Goal: Information Seeking & Learning: Learn about a topic

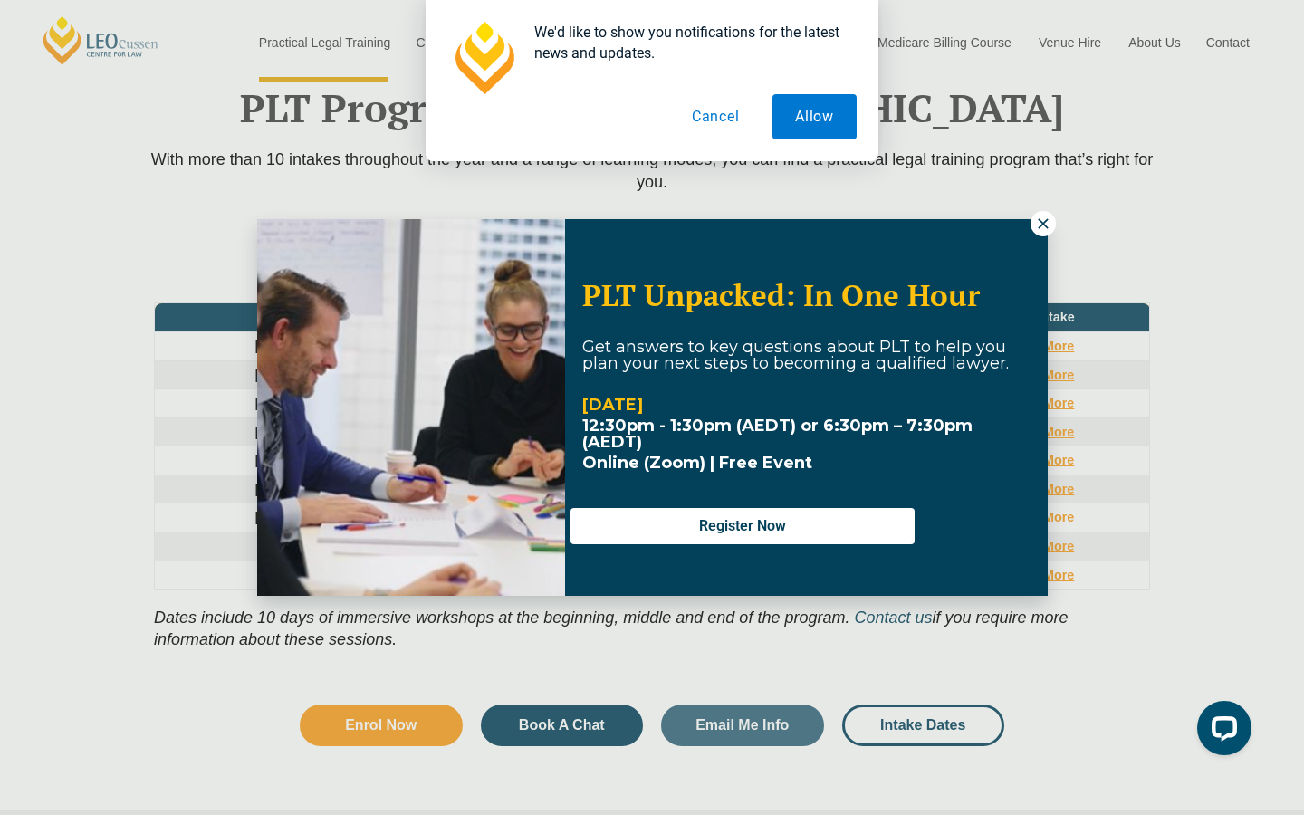
click at [1034, 223] on button at bounding box center [1043, 223] width 25 height 25
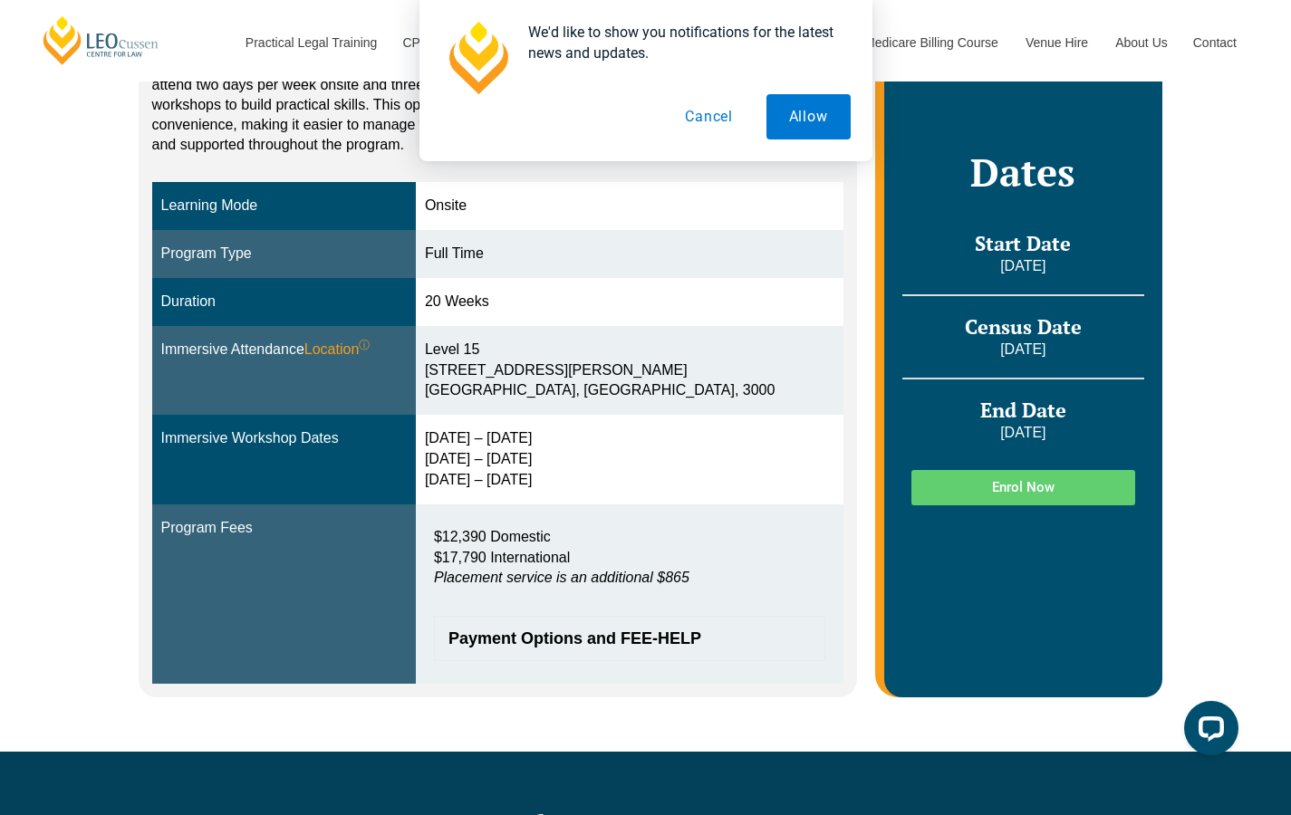
scroll to position [495, 0]
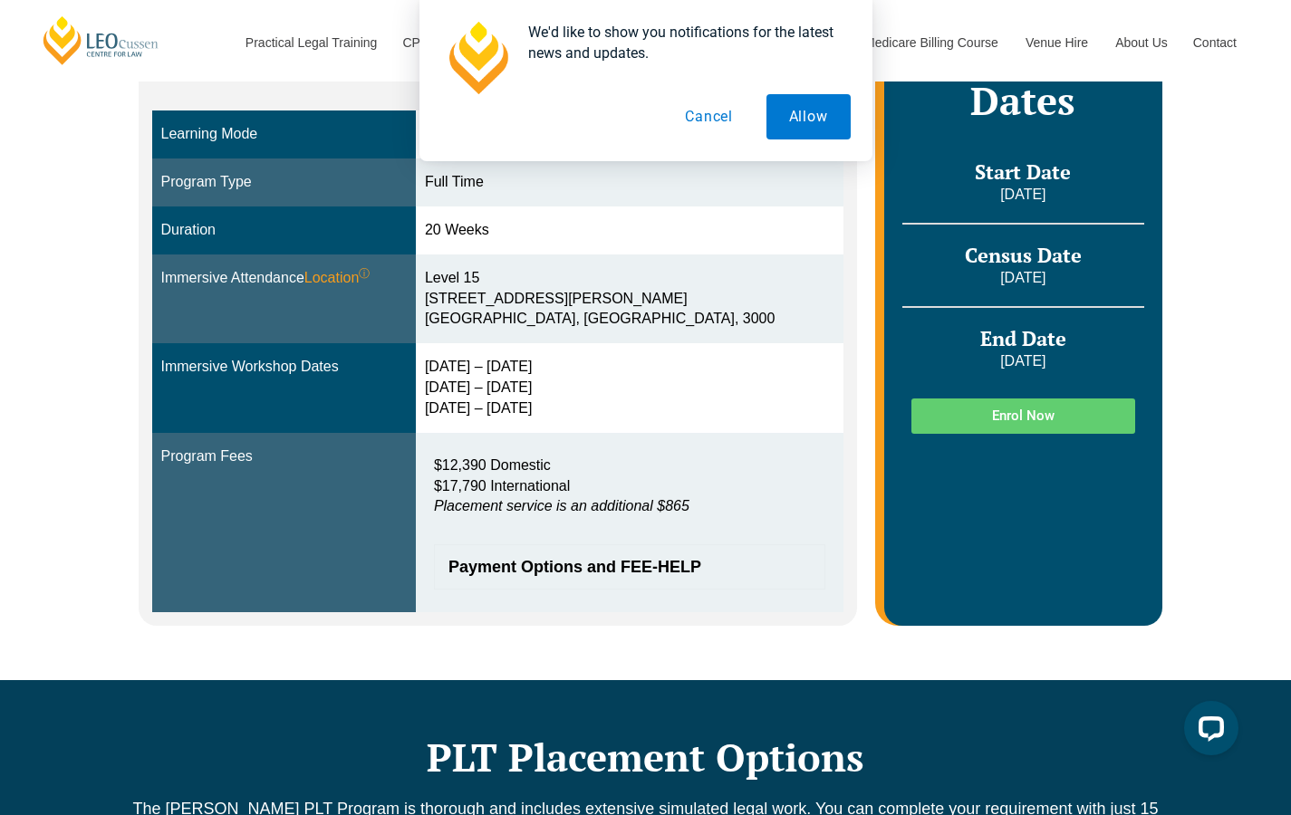
click at [713, 572] on span "Payment Options and FEE-HELP" at bounding box center [620, 567] width 344 height 16
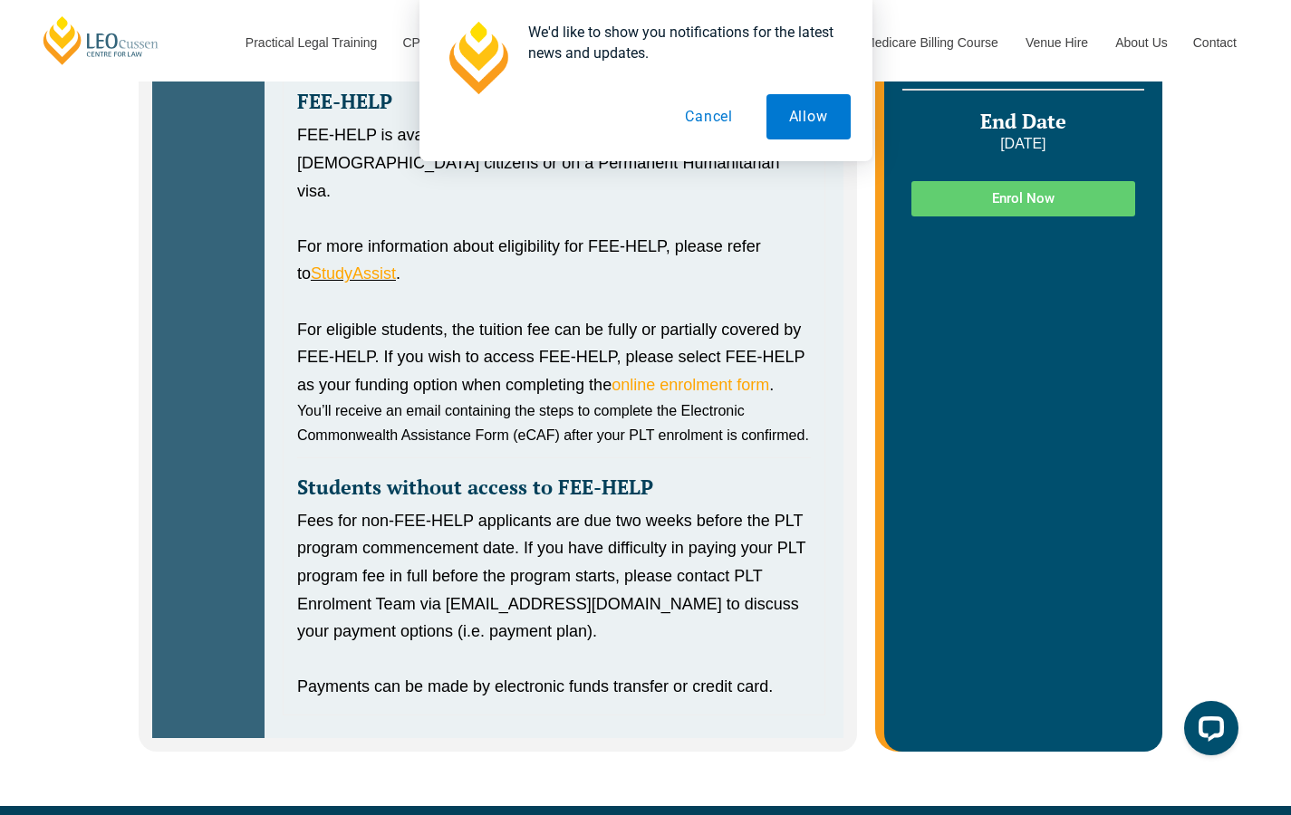
scroll to position [860, 0]
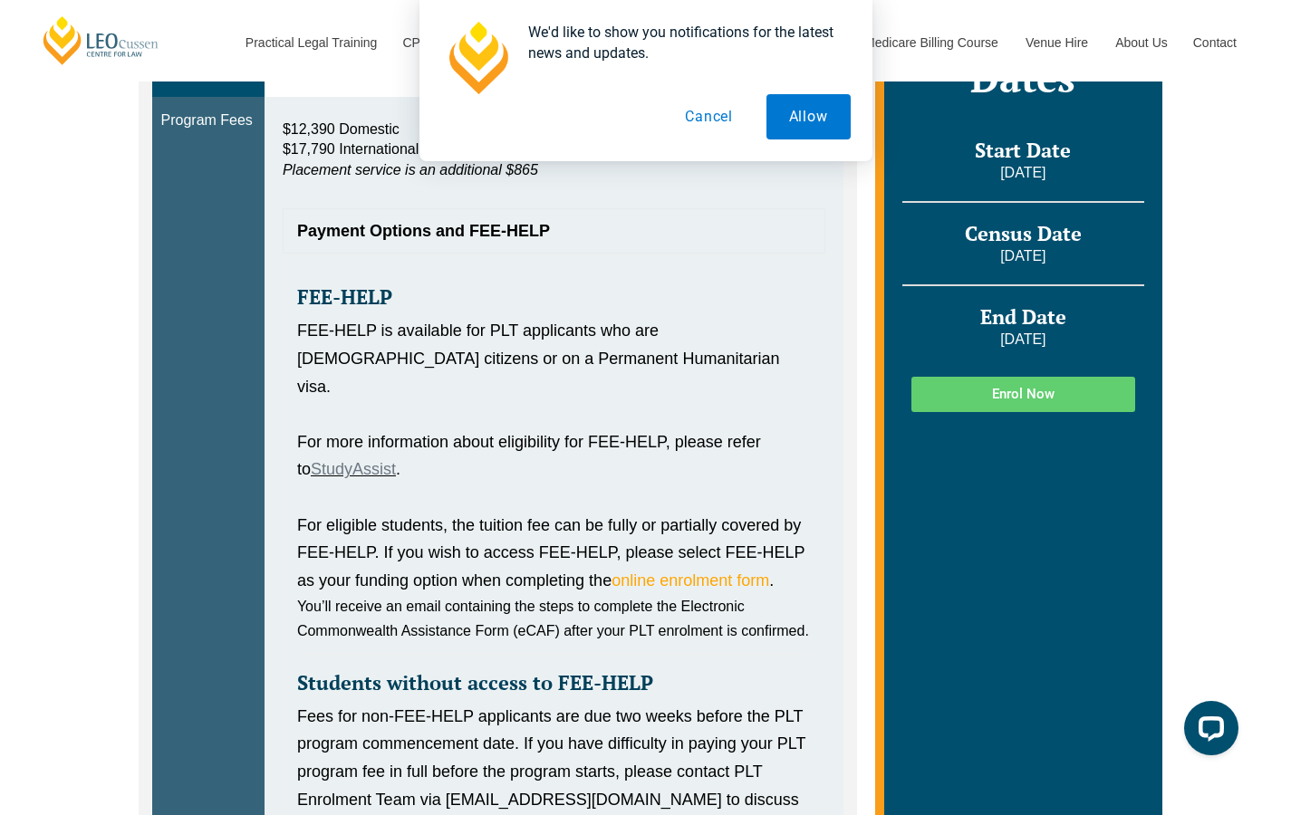
click at [391, 460] on link "StudyAssist" at bounding box center [353, 469] width 85 height 18
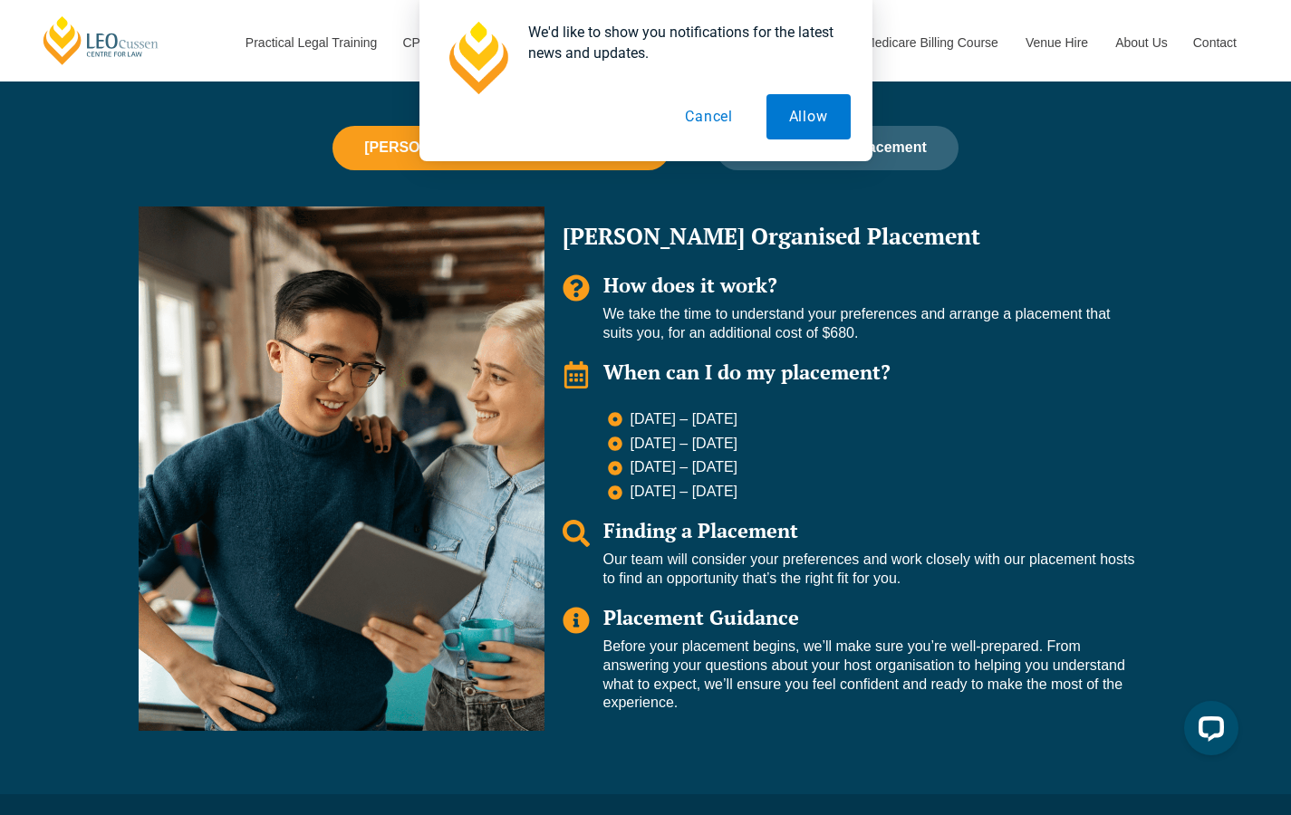
scroll to position [1894, 0]
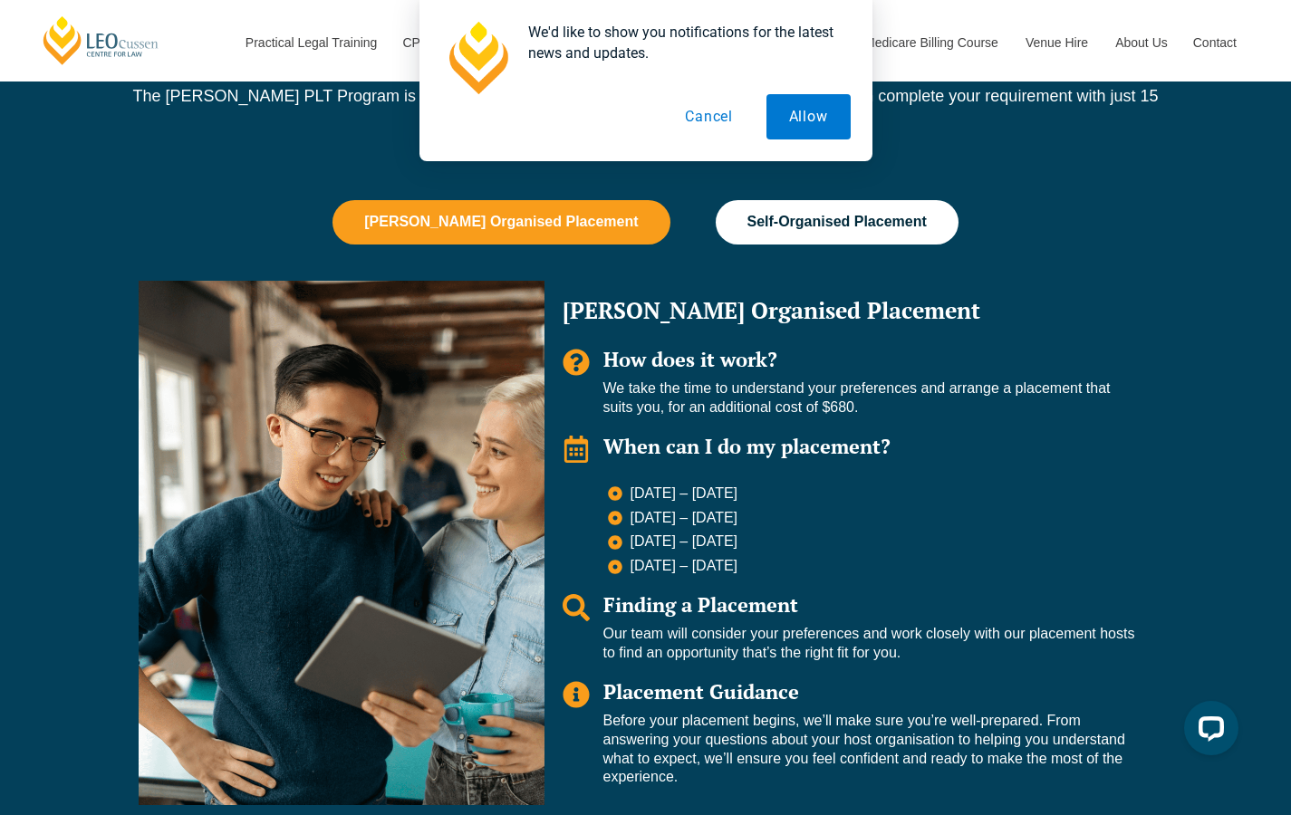
click at [908, 206] on button "Self-Organised Placement" at bounding box center [837, 221] width 243 height 43
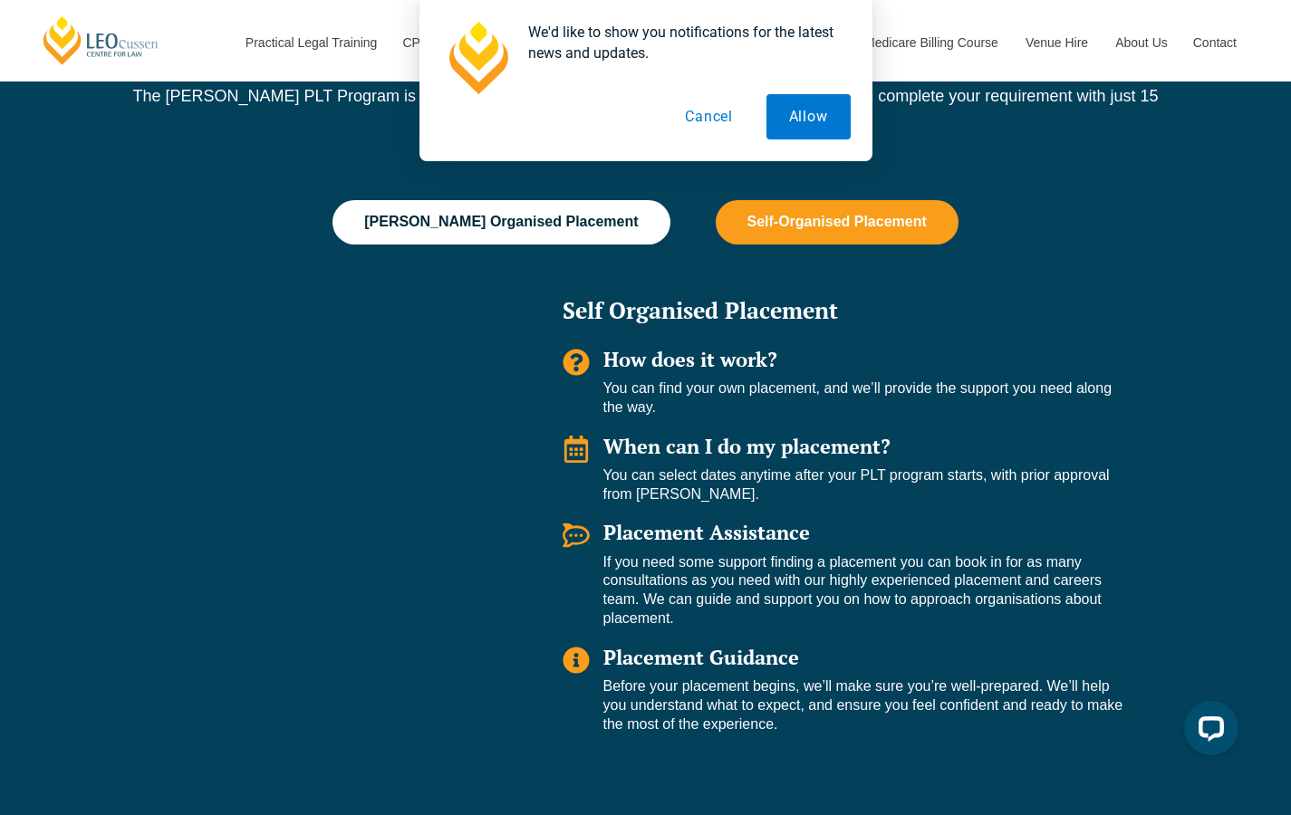
click at [566, 205] on button "Leo Cussen Organised Placement" at bounding box center [500, 221] width 337 height 43
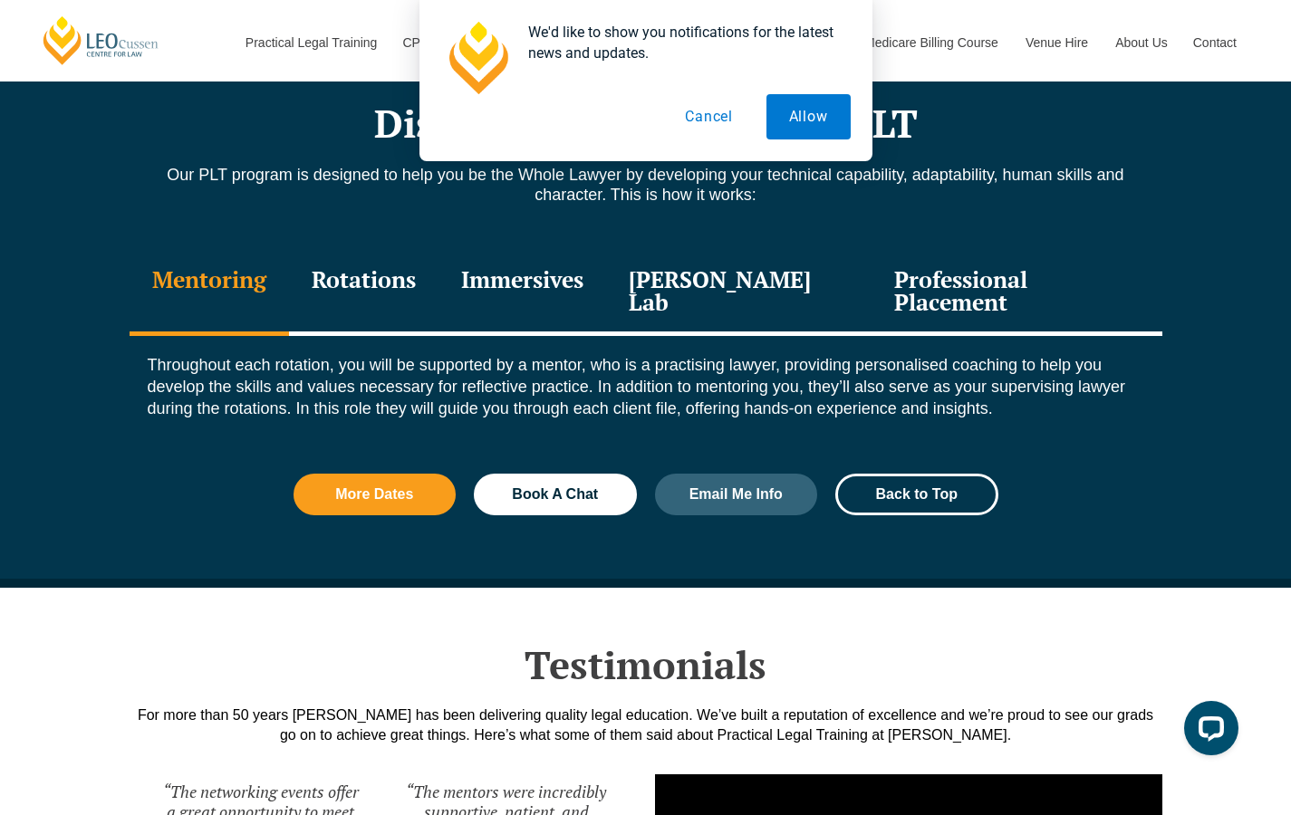
scroll to position [2716, 0]
click at [418, 262] on div "Rotations" at bounding box center [363, 293] width 149 height 86
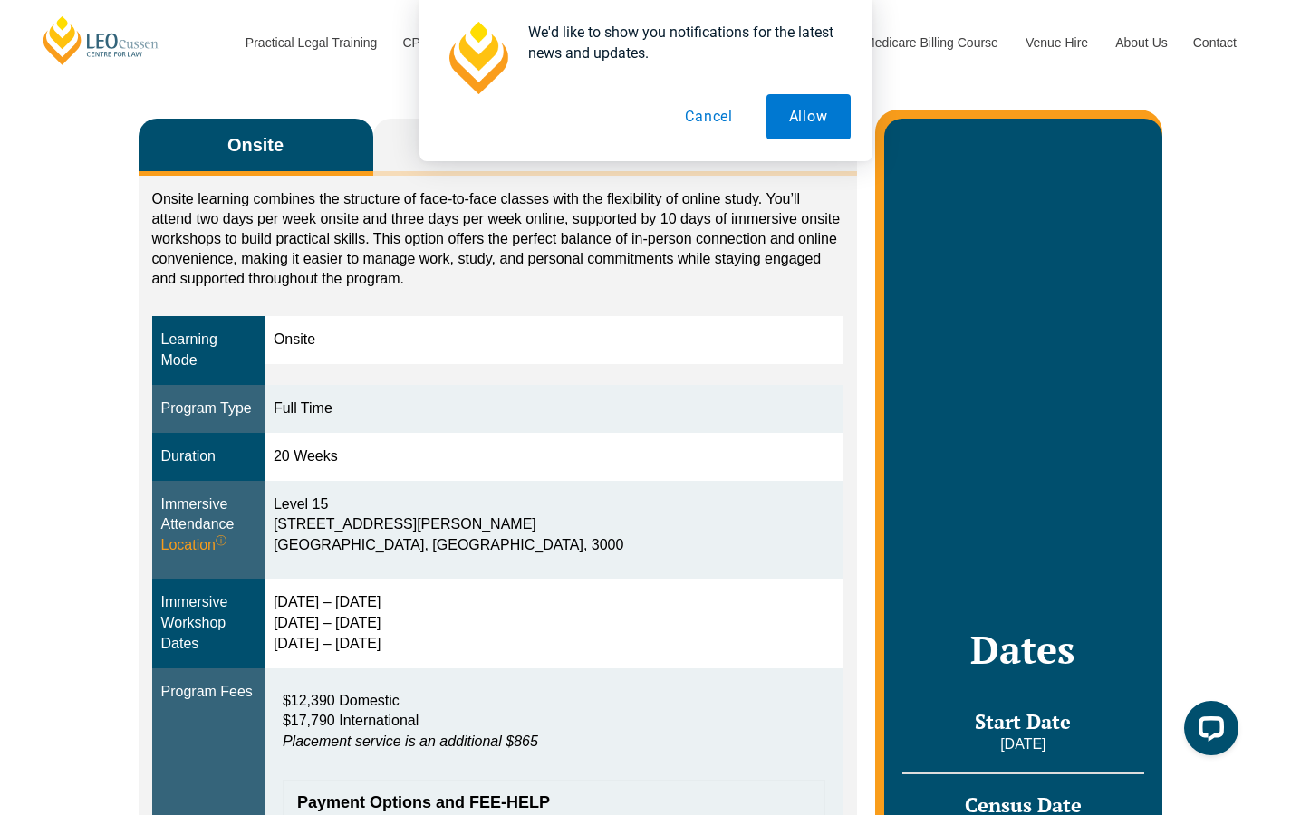
scroll to position [0, 0]
